Goal: Task Accomplishment & Management: Use online tool/utility

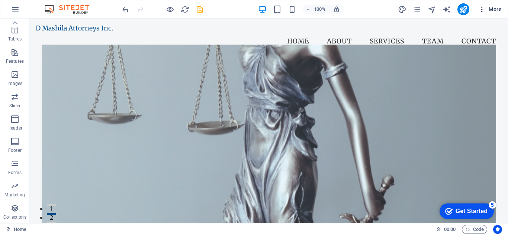
drag, startPoint x: 488, startPoint y: 11, endPoint x: 461, endPoint y: 1, distance: 28.5
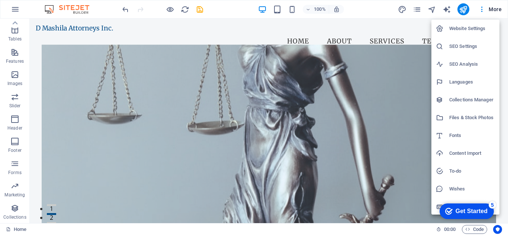
click at [471, 33] on h6 "Website Settings" at bounding box center [472, 28] width 46 height 9
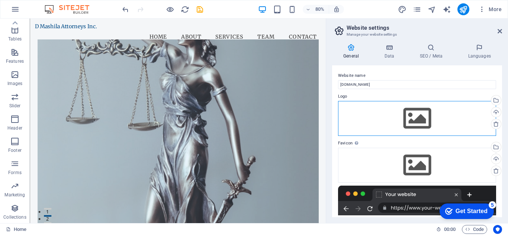
click at [389, 126] on div "Drag files here, click to choose files or select files from Files or our free s…" at bounding box center [417, 118] width 158 height 35
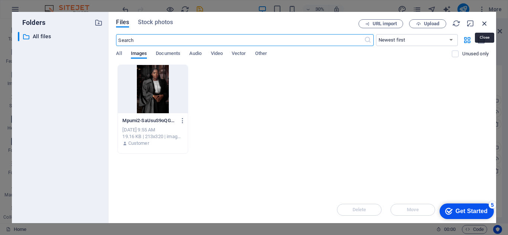
click at [487, 21] on icon "button" at bounding box center [485, 23] width 8 height 8
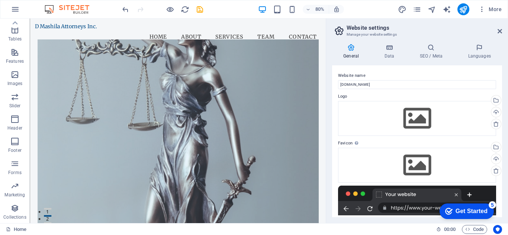
drag, startPoint x: 502, startPoint y: 98, endPoint x: 504, endPoint y: 116, distance: 18.4
click at [504, 116] on div "General Data SEO / Meta Languages Website name [DOMAIN_NAME] Logo Drag files he…" at bounding box center [417, 131] width 182 height 186
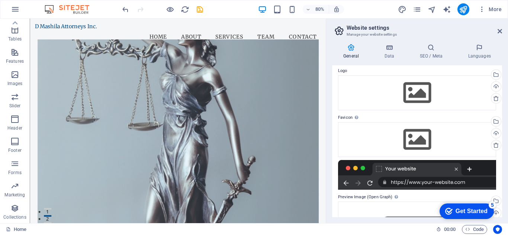
scroll to position [26, 0]
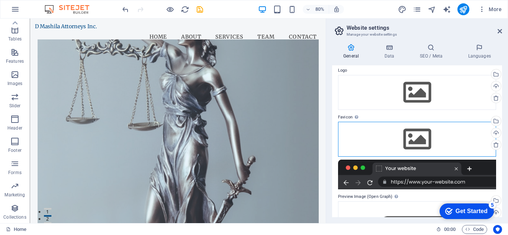
click at [423, 138] on div "Drag files here, click to choose files or select files from Files or our free s…" at bounding box center [417, 139] width 158 height 35
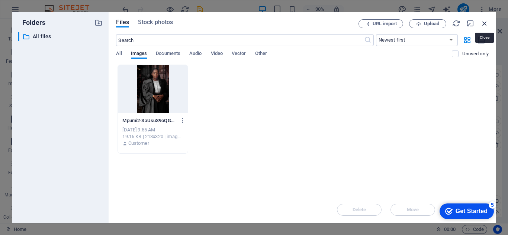
click at [481, 22] on icon "button" at bounding box center [485, 23] width 8 height 8
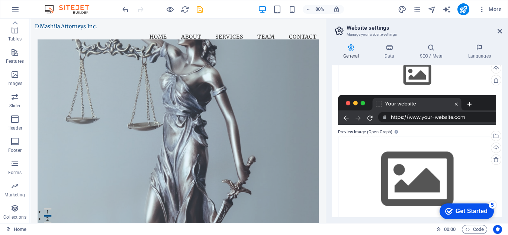
scroll to position [102, 0]
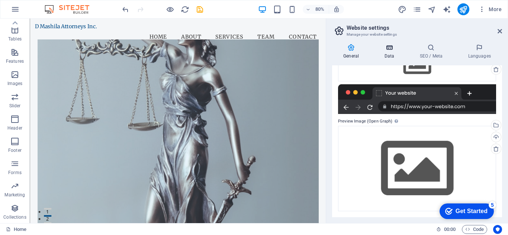
click at [393, 59] on h4 "Data" at bounding box center [390, 52] width 35 height 16
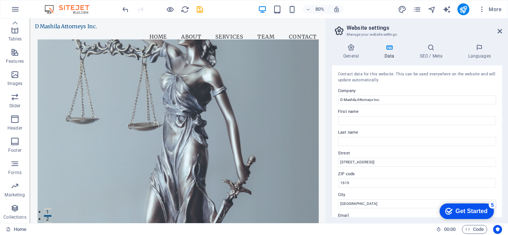
drag, startPoint x: 500, startPoint y: 83, endPoint x: 501, endPoint y: 107, distance: 24.2
click at [501, 107] on div "Contact data for this website. This can be used everywhere on the website and w…" at bounding box center [417, 141] width 170 height 152
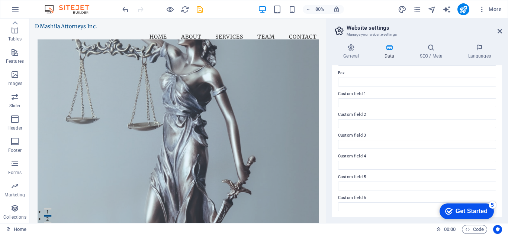
scroll to position [0, 0]
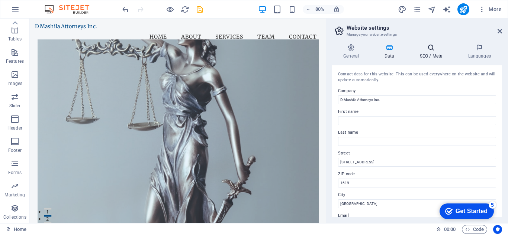
click at [431, 51] on icon at bounding box center [430, 47] width 45 height 7
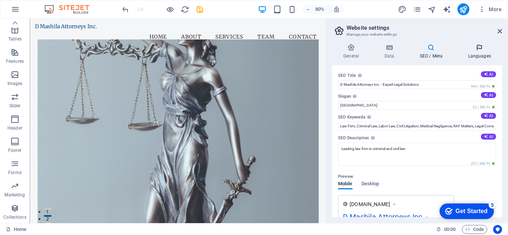
click at [475, 52] on h4 "Languages" at bounding box center [479, 52] width 45 height 16
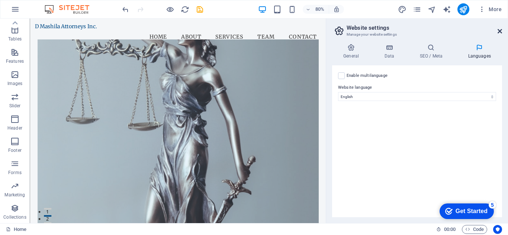
click at [501, 31] on icon at bounding box center [500, 31] width 4 height 6
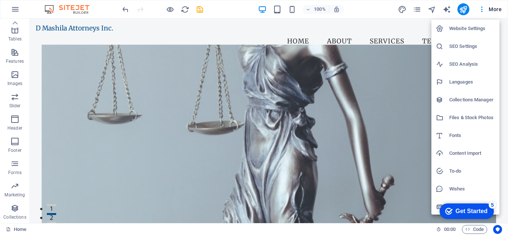
click at [402, 9] on div at bounding box center [254, 117] width 508 height 235
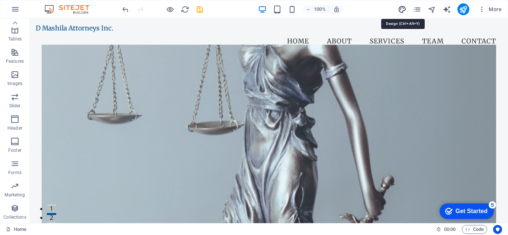
click at [401, 8] on icon "design" at bounding box center [402, 9] width 9 height 9
select select "200"
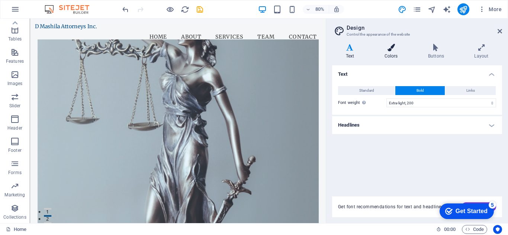
click at [391, 54] on h4 "Colors" at bounding box center [393, 52] width 44 height 16
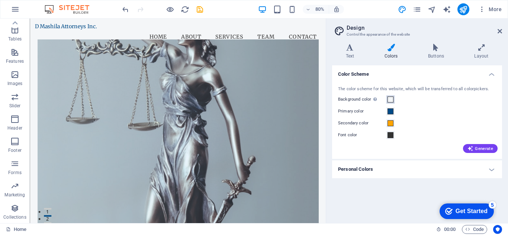
click at [391, 100] on span at bounding box center [391, 100] width 6 height 6
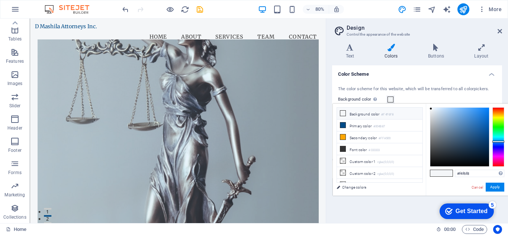
click at [370, 117] on li "Background color #F4F6F8" at bounding box center [380, 114] width 86 height 12
click at [344, 115] on icon at bounding box center [342, 113] width 5 height 5
click at [495, 188] on button "Apply" at bounding box center [495, 187] width 19 height 9
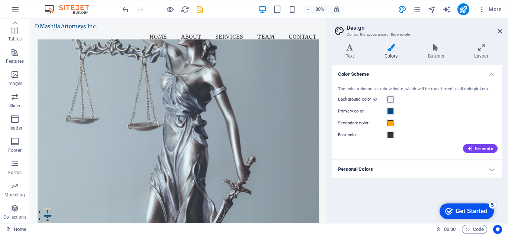
click at [487, 157] on div "The color scheme for this website, which will be transferred to all colorpicker…" at bounding box center [417, 119] width 173 height 81
click at [481, 146] on span "Generate" at bounding box center [481, 149] width 26 height 6
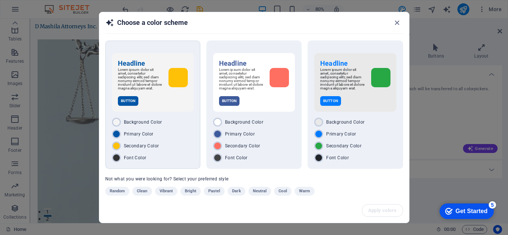
click at [154, 84] on p "Lorem ipsum dolor sit amet, consetetur sadipscing elitr, sed diam nonumy eirmod…" at bounding box center [140, 79] width 45 height 22
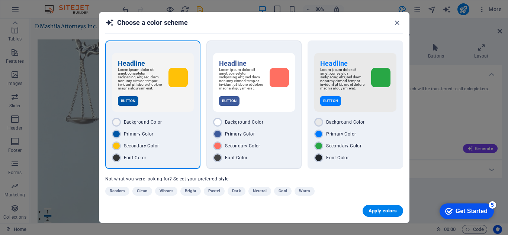
click at [278, 106] on div "Button" at bounding box center [254, 101] width 70 height 10
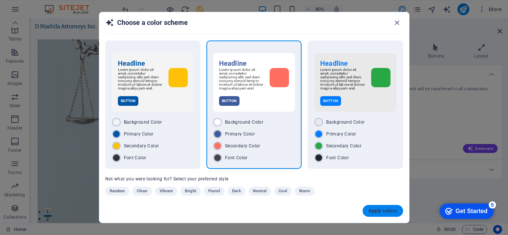
click at [391, 214] on button "Apply colors" at bounding box center [383, 211] width 41 height 12
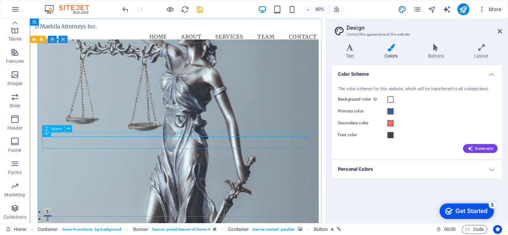
click at [190, 212] on figure at bounding box center [215, 162] width 352 height 234
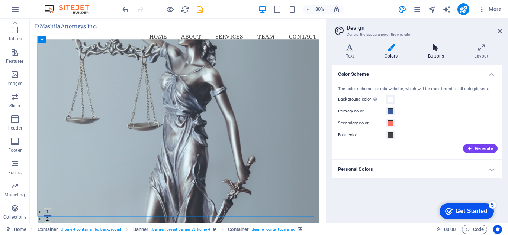
click at [434, 56] on h4 "Buttons" at bounding box center [437, 52] width 46 height 16
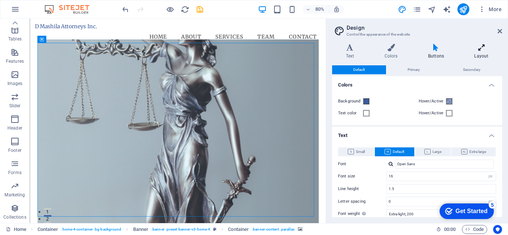
click at [484, 54] on h4 "Layout" at bounding box center [481, 52] width 41 height 16
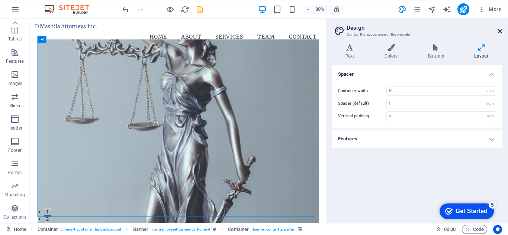
click at [500, 32] on icon at bounding box center [500, 31] width 4 height 6
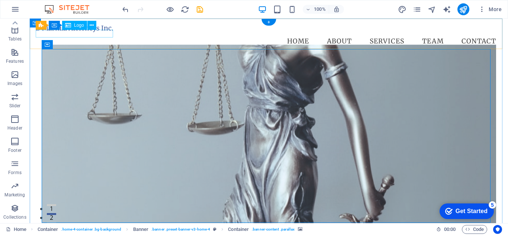
click at [85, 32] on div "D Mashila Attorneys Inc." at bounding box center [269, 29] width 466 height 8
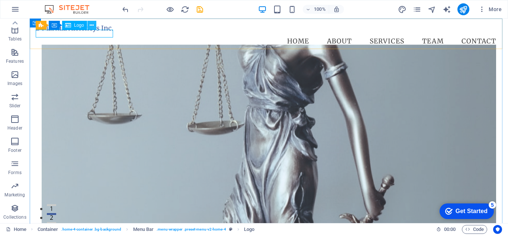
click at [91, 25] on icon at bounding box center [92, 26] width 4 height 8
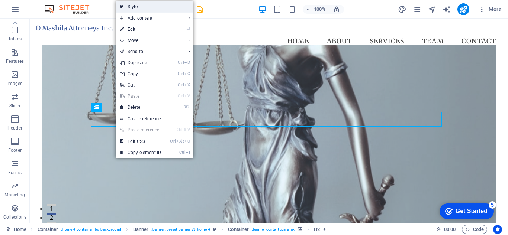
click at [150, 4] on link "Style" at bounding box center [155, 6] width 78 height 11
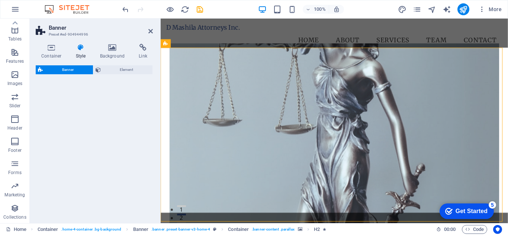
select select "preset-banner-v3-home-4"
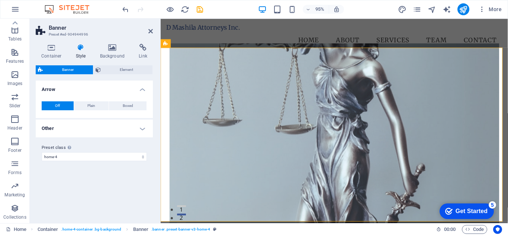
click at [99, 129] on h4 "Other" at bounding box center [94, 129] width 117 height 18
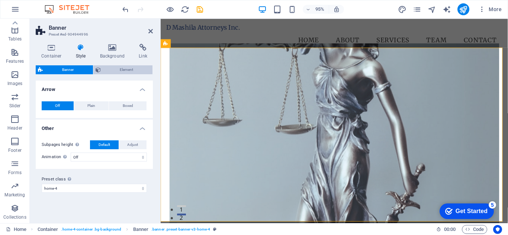
click at [98, 73] on icon at bounding box center [98, 69] width 5 height 9
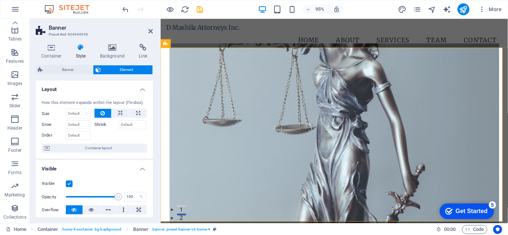
drag, startPoint x: 153, startPoint y: 85, endPoint x: 155, endPoint y: 102, distance: 16.8
click at [155, 102] on div "Container Style Background Link Size Height Default px rem % vh vw Min. height …" at bounding box center [94, 131] width 129 height 186
click at [115, 44] on icon at bounding box center [112, 47] width 36 height 7
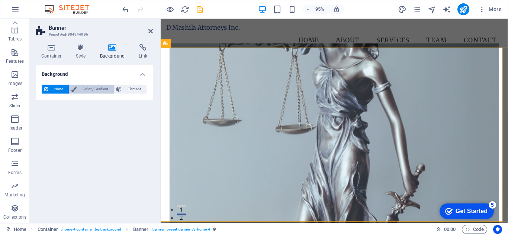
click at [94, 88] on span "Color / Gradient" at bounding box center [95, 89] width 33 height 9
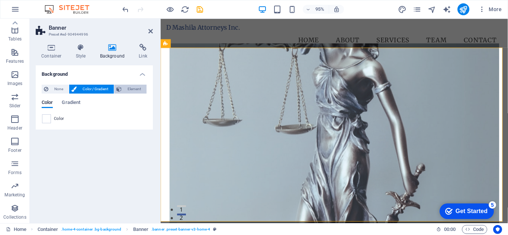
click at [122, 90] on button "Element" at bounding box center [130, 89] width 32 height 9
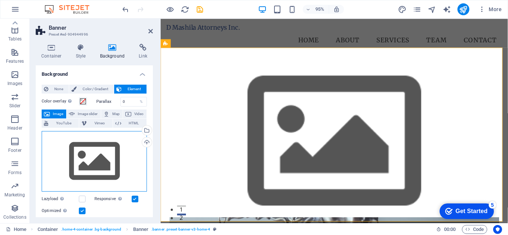
click at [89, 163] on div "Drag files here, click to choose files or select files from Files or our free s…" at bounding box center [94, 161] width 105 height 61
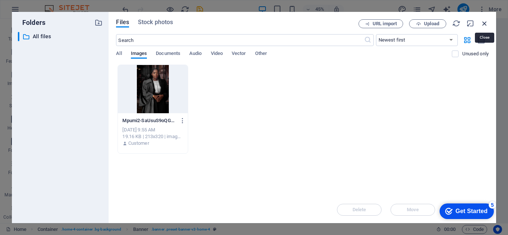
click at [482, 22] on icon "button" at bounding box center [485, 23] width 8 height 8
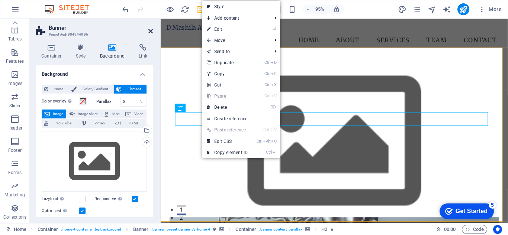
drag, startPoint x: 22, startPoint y: 120, endPoint x: 151, endPoint y: 30, distance: 157.4
click at [151, 30] on icon at bounding box center [150, 31] width 4 height 6
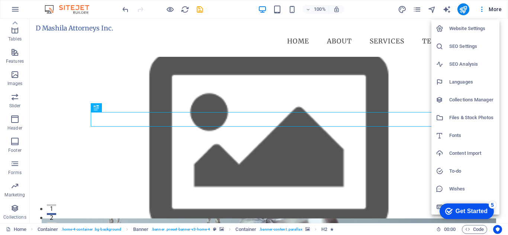
click at [474, 28] on h6 "Website Settings" at bounding box center [472, 28] width 46 height 9
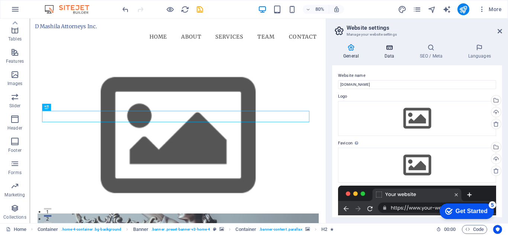
click at [394, 49] on icon at bounding box center [389, 47] width 32 height 7
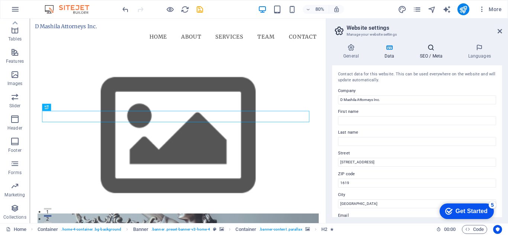
click at [434, 54] on h4 "SEO / Meta" at bounding box center [432, 52] width 48 height 16
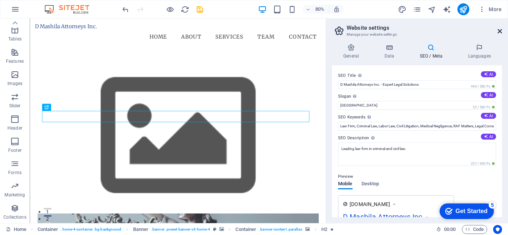
drag, startPoint x: 469, startPoint y: 10, endPoint x: 499, endPoint y: 32, distance: 37.0
click at [499, 32] on icon at bounding box center [500, 31] width 4 height 6
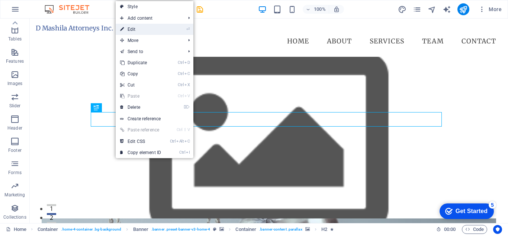
click at [167, 28] on li "⏎ Edit" at bounding box center [155, 29] width 78 height 11
click at [137, 31] on link "⏎ Edit" at bounding box center [141, 29] width 50 height 11
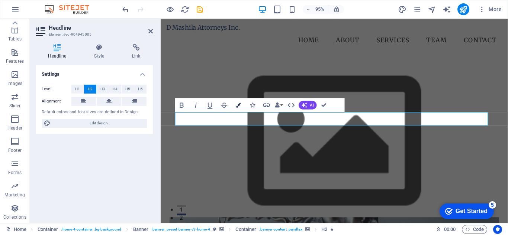
click at [240, 105] on icon "button" at bounding box center [238, 105] width 5 height 5
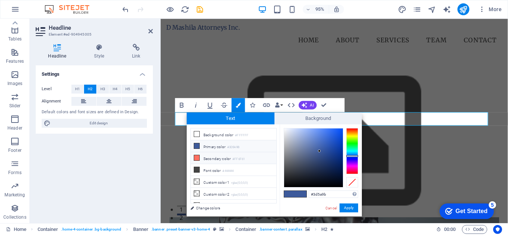
click at [219, 157] on li "Secondary color #FF6F61" at bounding box center [234, 159] width 86 height 12
type input "#ff6f61"
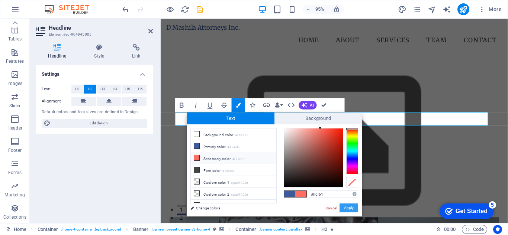
click at [349, 207] on button "Apply" at bounding box center [349, 208] width 19 height 9
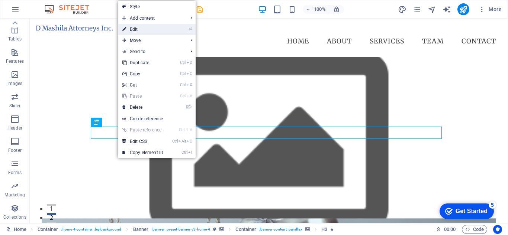
click at [154, 32] on link "⏎ Edit" at bounding box center [143, 29] width 50 height 11
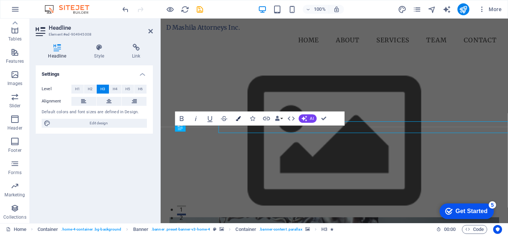
click at [239, 117] on icon "button" at bounding box center [238, 118] width 5 height 5
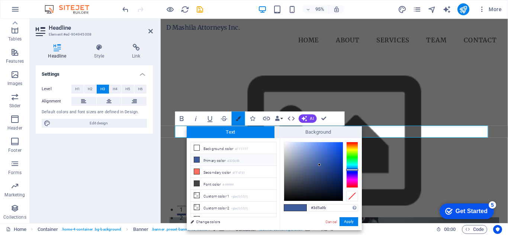
click at [239, 117] on icon "button" at bounding box center [238, 118] width 5 height 5
click at [224, 173] on li "Secondary color #FF6F61" at bounding box center [234, 172] width 86 height 12
type input "#ff6f61"
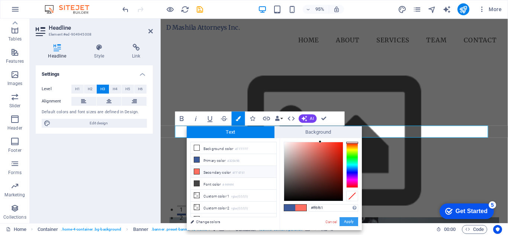
click at [350, 224] on button "Apply" at bounding box center [349, 222] width 19 height 9
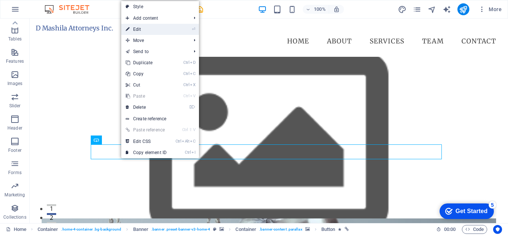
click at [136, 30] on link "⏎ Edit" at bounding box center [146, 29] width 50 height 11
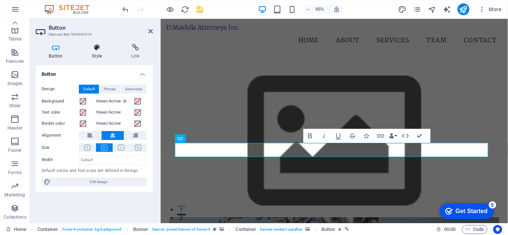
click at [99, 49] on icon at bounding box center [97, 47] width 36 height 7
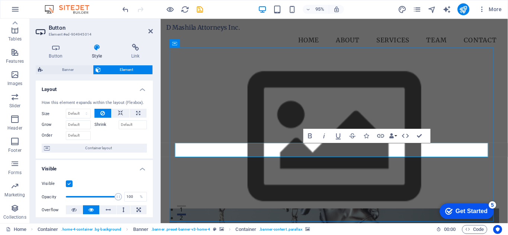
click at [282, 32] on nav "Home About Services Team Contact" at bounding box center [344, 41] width 354 height 19
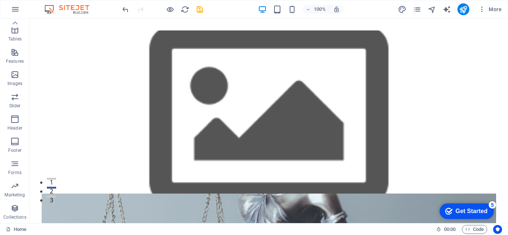
scroll to position [41, 0]
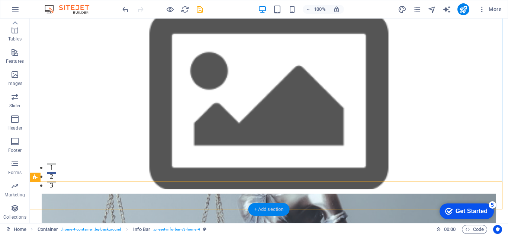
click at [263, 211] on div "+ Add section" at bounding box center [268, 209] width 41 height 13
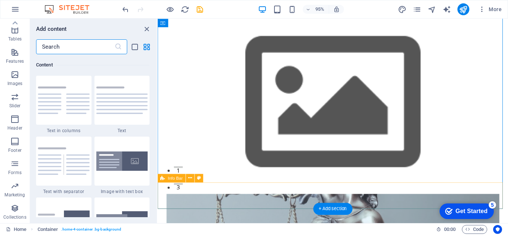
scroll to position [1302, 0]
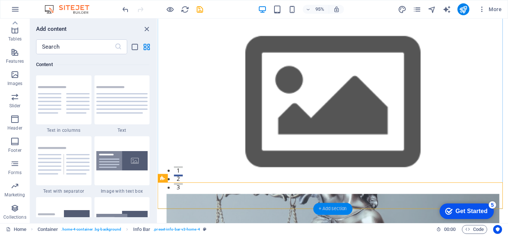
click at [147, 29] on icon "close panel" at bounding box center [146, 29] width 9 height 9
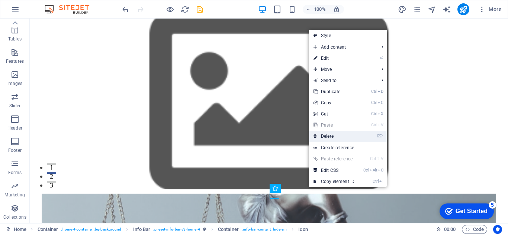
click at [330, 133] on link "⌦ Delete" at bounding box center [334, 136] width 50 height 11
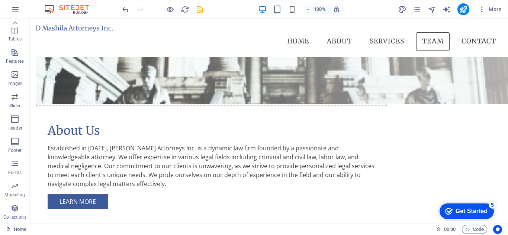
scroll to position [668, 0]
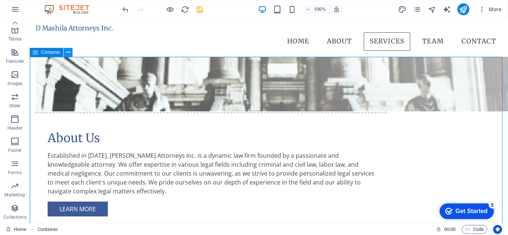
click at [67, 54] on icon at bounding box center [68, 53] width 4 height 8
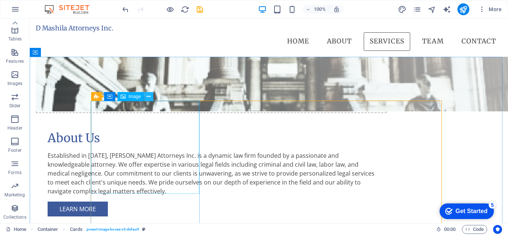
click at [149, 96] on icon at bounding box center [149, 97] width 4 height 8
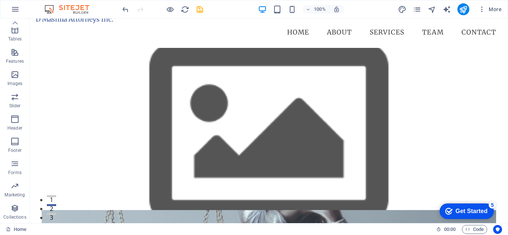
scroll to position [0, 0]
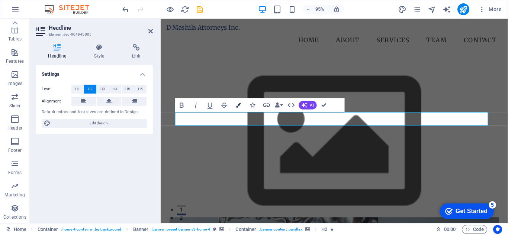
click at [239, 107] on icon "button" at bounding box center [238, 105] width 5 height 5
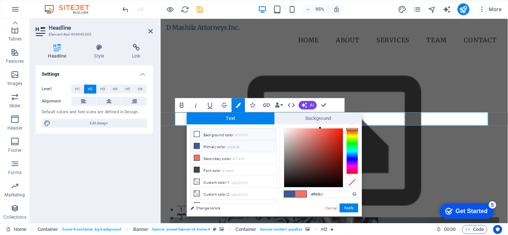
click at [220, 136] on li "Background color #FFFFFF" at bounding box center [234, 135] width 86 height 12
type input "#ffffff"
click at [350, 209] on button "Apply" at bounding box center [349, 208] width 19 height 9
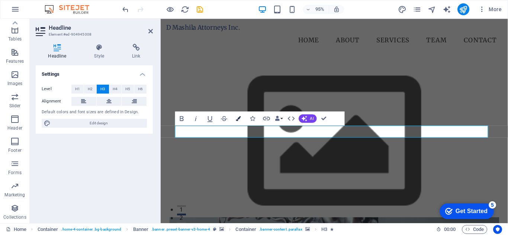
click at [238, 118] on icon "button" at bounding box center [238, 118] width 5 height 5
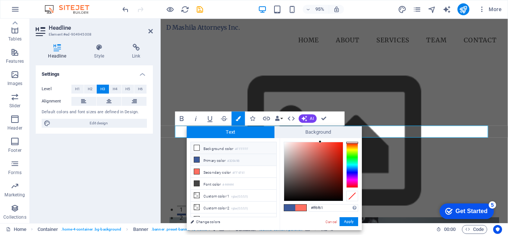
click at [230, 148] on li "Background color #FFFFFF" at bounding box center [234, 148] width 86 height 12
type input "#ffffff"
click at [346, 221] on button "Apply" at bounding box center [349, 222] width 19 height 9
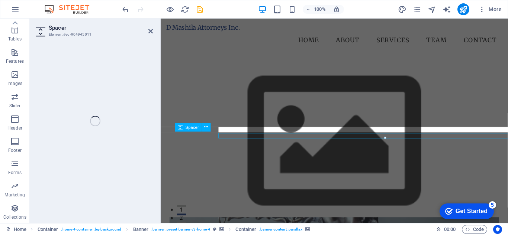
select select "px"
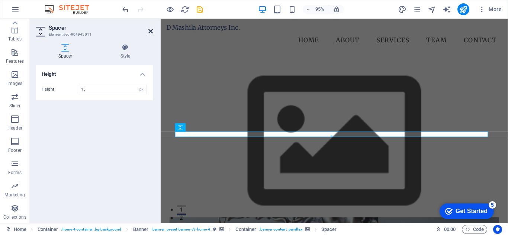
click at [151, 31] on icon at bounding box center [150, 31] width 4 height 6
drag, startPoint x: 312, startPoint y: 50, endPoint x: 282, endPoint y: 29, distance: 36.5
click at [282, 32] on nav "Home About Services Team Contact" at bounding box center [344, 41] width 354 height 19
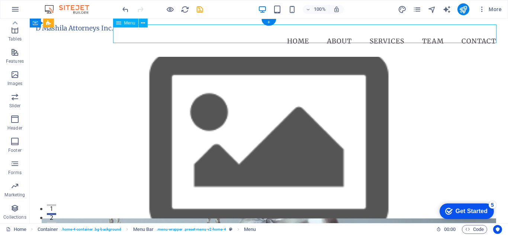
click at [151, 32] on nav "Home About Services Team Contact" at bounding box center [269, 41] width 466 height 19
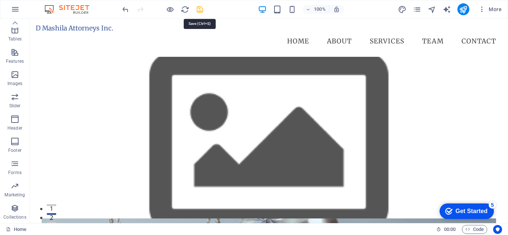
drag, startPoint x: 202, startPoint y: 9, endPoint x: 214, endPoint y: 13, distance: 13.3
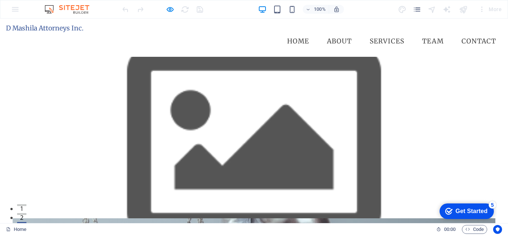
drag, startPoint x: 506, startPoint y: 44, endPoint x: 508, endPoint y: 35, distance: 8.8
click at [212, 32] on ul "Home About Services Team Contact" at bounding box center [254, 41] width 496 height 19
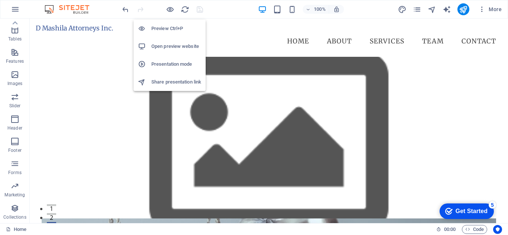
click at [254, 37] on nav "Home About Services Team Contact" at bounding box center [269, 41] width 466 height 19
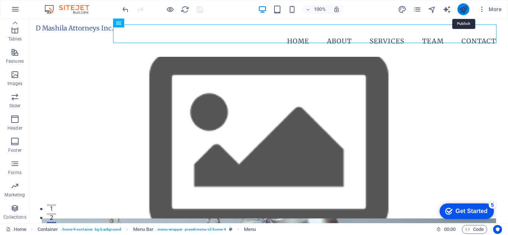
click at [462, 10] on icon "publish" at bounding box center [463, 9] width 9 height 9
